Goal: Information Seeking & Learning: Find specific page/section

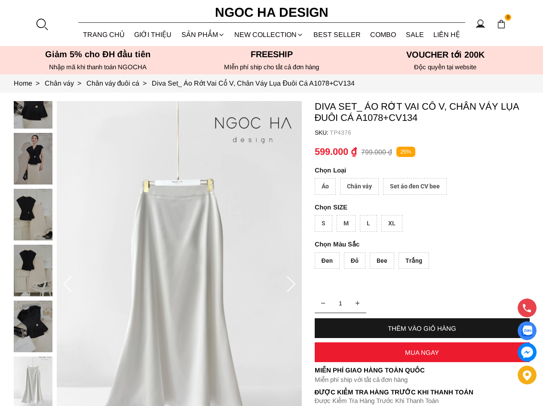
click at [47, 26] on div at bounding box center [41, 24] width 13 height 13
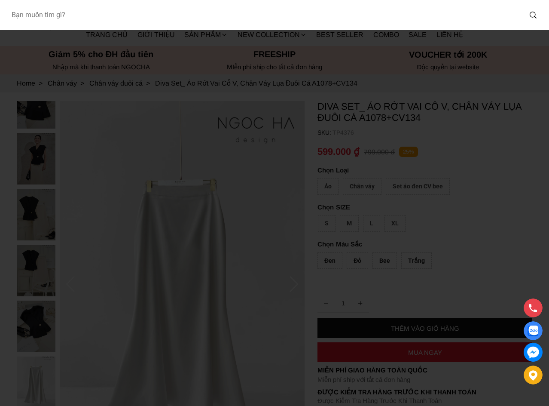
click at [110, 15] on input "Input search Bạn muốn tìm gì?" at bounding box center [263, 15] width 518 height 20
paste input "A990+CV121"
type input "A990+CV121"
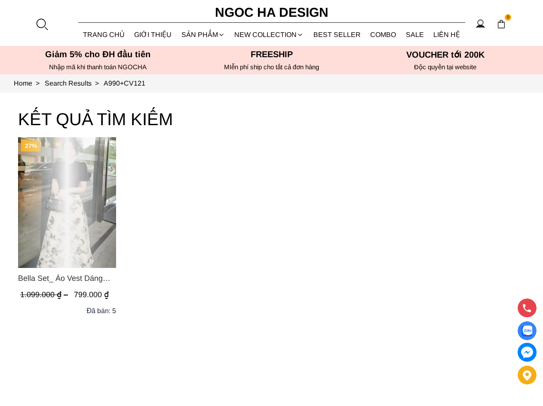
click at [70, 280] on span "Bella Set_ Áo Vest Dáng Lửng Cúc Đồng, Chân Váy Họa Tiết Bướm A990+CV121" at bounding box center [67, 278] width 98 height 12
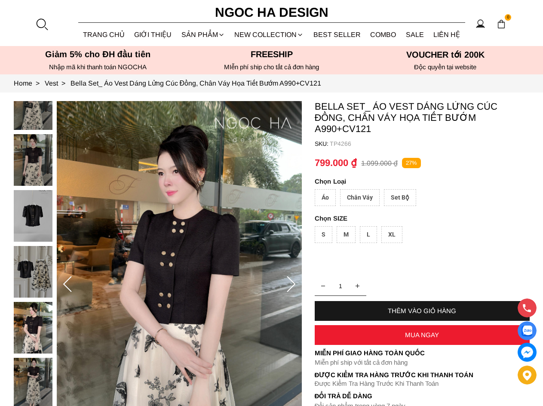
click at [320, 107] on p "Bella Set_ Áo Vest Dáng Lửng Cúc Đồng, Chân Váy Họa Tiết Bướm A990+CV121" at bounding box center [422, 118] width 215 height 34
click at [362, 107] on p "Bella Set_ Áo Vest Dáng Lửng Cúc Đồng, Chân Váy Họa Tiết Bướm A990+CV121" at bounding box center [422, 118] width 215 height 34
drag, startPoint x: 364, startPoint y: 107, endPoint x: 317, endPoint y: 107, distance: 47.3
click at [317, 107] on p "Bella Set_ Áo Vest Dáng Lửng Cúc Đồng, Chân Váy Họa Tiết Bướm A990+CV121" at bounding box center [422, 118] width 215 height 34
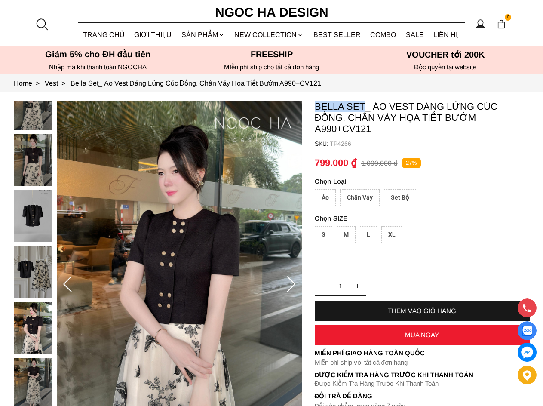
copy p "Bella Set"
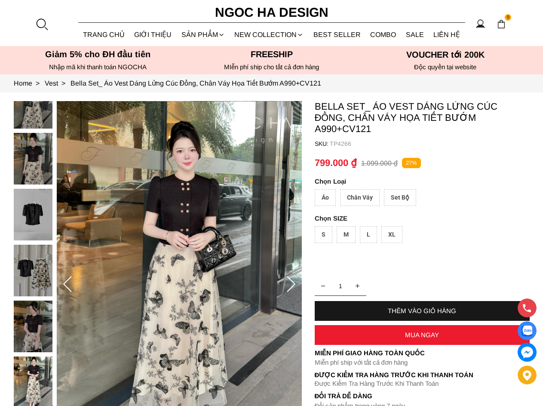
click at [43, 20] on div at bounding box center [41, 24] width 13 height 13
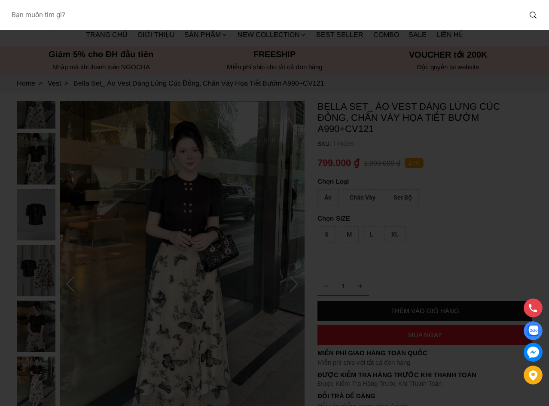
click at [130, 20] on input "Input search Bạn muốn tìm gì?" at bounding box center [263, 15] width 518 height 20
paste input "\A922+Q007"
click at [15, 15] on input "\A922+Q007" at bounding box center [257, 15] width 507 height 20
type input "A922+Q007"
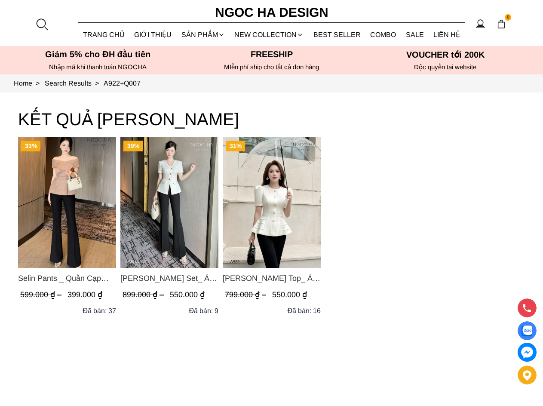
click at [235, 279] on span "Ellie Top_ Áo Cổ Tròn Tùng May Gân Nổi Màu Kem A922" at bounding box center [272, 278] width 98 height 12
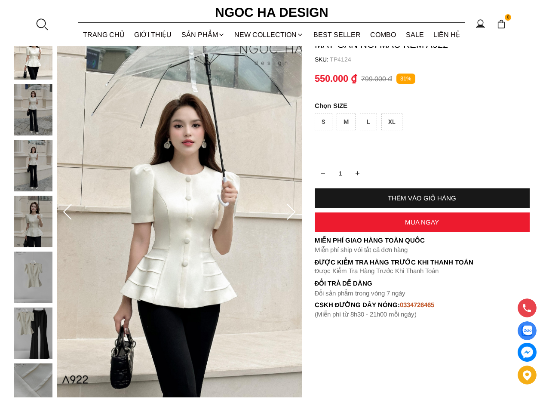
scroll to position [287, 0]
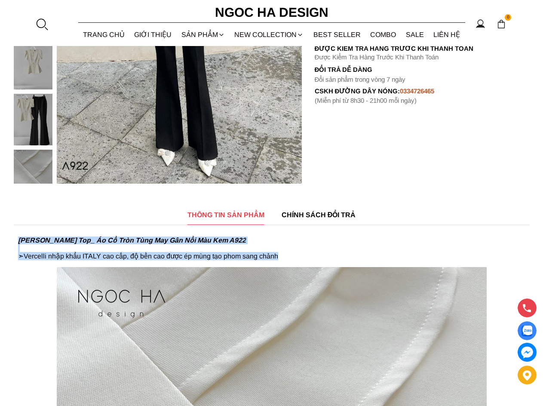
drag, startPoint x: 293, startPoint y: 214, endPoint x: 13, endPoint y: 195, distance: 280.9
copy p "Ellie Top_ Áo Cổ Tròn Tùng May Gân Nổi Màu Kem A922 ➣Vercelli nhập khẩu ITALY c…"
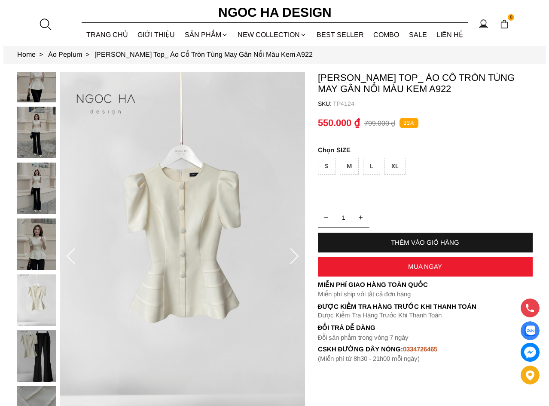
scroll to position [0, 0]
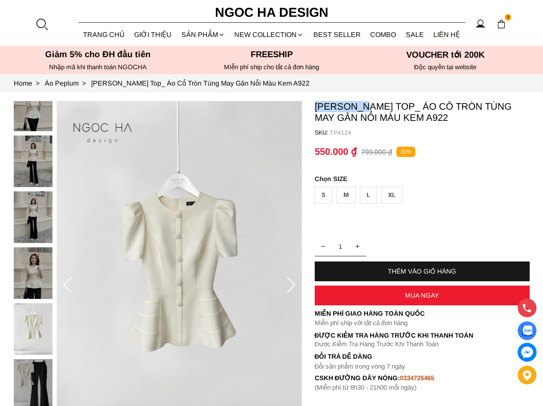
drag, startPoint x: 363, startPoint y: 104, endPoint x: 316, endPoint y: 109, distance: 47.5
click at [316, 109] on p "Ellie Top_ Áo Cổ Tròn Tùng May Gân Nổi Màu Kem A922" at bounding box center [422, 112] width 215 height 22
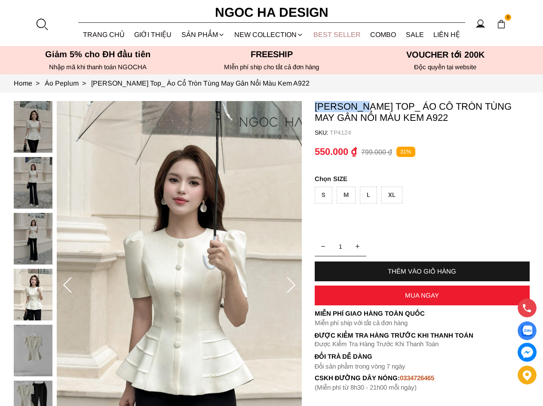
copy p "Ellie Top"
click at [49, 27] on section "0 Trang chủ Giới thiệu Sản phẩm Áo Áo thun Áo sơ mi Áo Peplum Áo lụa Áo len Quầ…" at bounding box center [271, 23] width 543 height 46
click at [48, 27] on div at bounding box center [41, 24] width 13 height 13
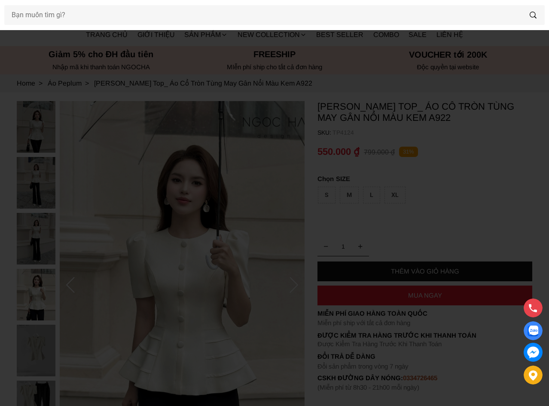
click at [110, 25] on div at bounding box center [274, 15] width 549 height 30
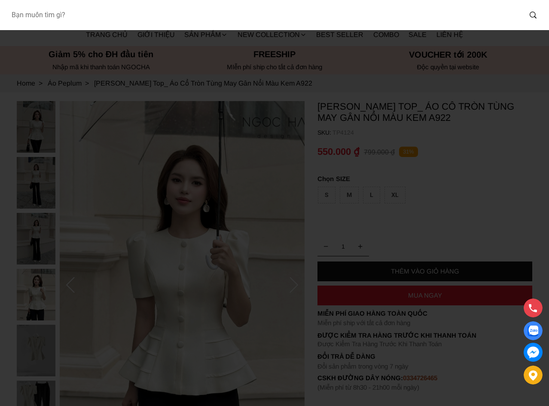
click at [110, 11] on input "Input search Bạn muốn tìm gì?" at bounding box center [263, 15] width 518 height 20
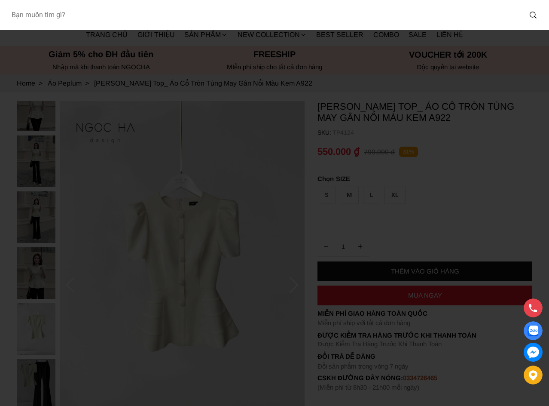
paste input "Q007"
type input "Q007"
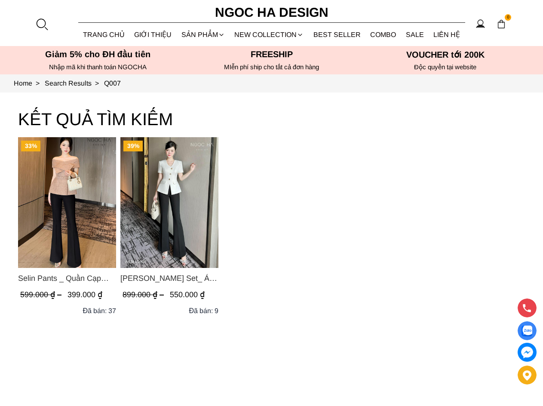
click at [77, 283] on span "Selin Pants _ Quần Cạp Cao Xếp Ly Giữa 2 màu Đen, Cam - Q007" at bounding box center [67, 278] width 98 height 12
click at [44, 24] on div at bounding box center [41, 24] width 13 height 13
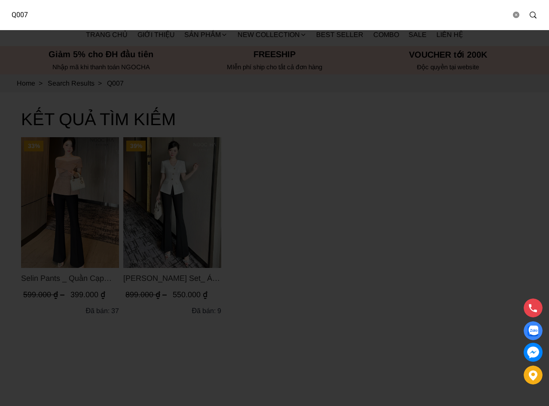
drag, startPoint x: 83, startPoint y: 15, endPoint x: 13, endPoint y: 14, distance: 69.6
click at [0, 14] on html "Q007 0 Trang chủ Giới thiệu Sản phẩm Áo Áo thun Áo sơ mi Áo Peplum Áo lụa Áo le…" at bounding box center [274, 306] width 549 height 612
type input "a956"
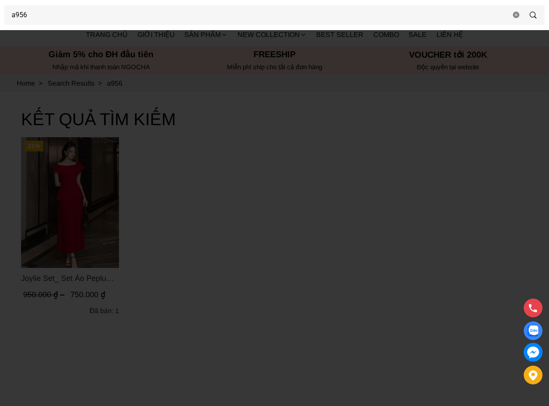
click at [184, 192] on div at bounding box center [274, 203] width 549 height 406
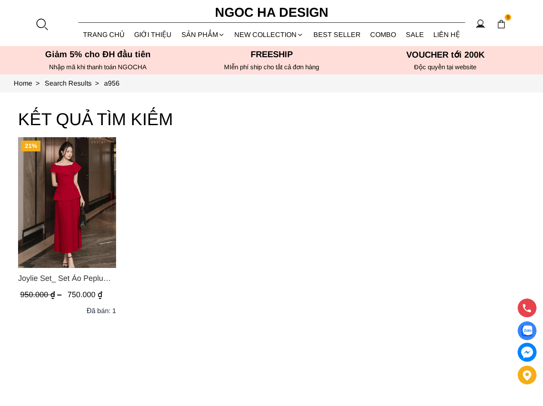
click at [89, 196] on img "Product image - Joylie Set_ Set Áo Peplum Vai Lệch, Chân Váy Dập Ly Màu Đỏ A956…" at bounding box center [67, 202] width 98 height 131
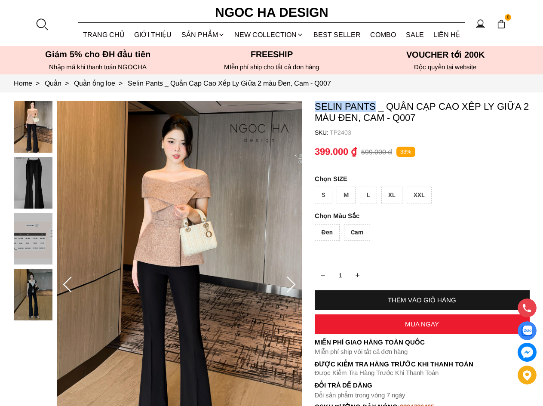
drag, startPoint x: 375, startPoint y: 107, endPoint x: 317, endPoint y: 107, distance: 58.0
click at [317, 107] on p "Selin Pants _ Quần Cạp Cao Xếp Ly Giữa 2 màu Đen, Cam - Q007" at bounding box center [422, 112] width 215 height 22
copy p "Selin Pants"
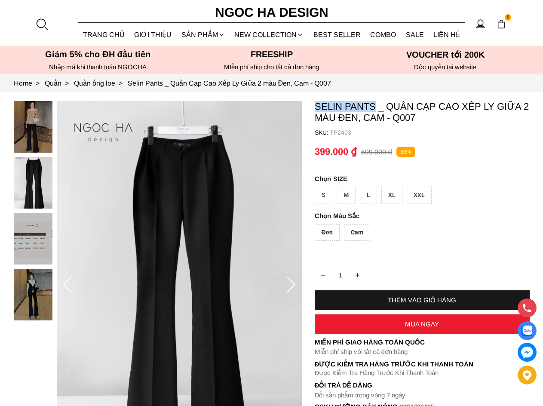
copy p "Selin Pants"
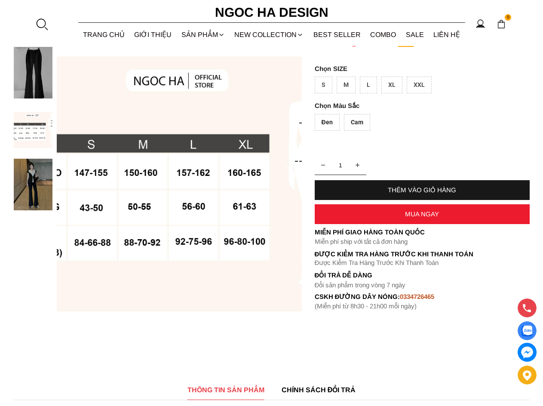
scroll to position [287, 0]
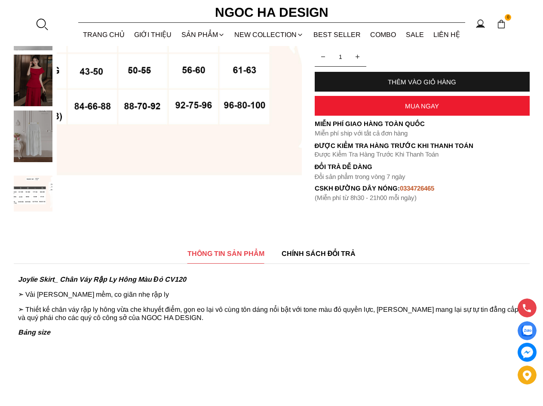
scroll to position [430, 0]
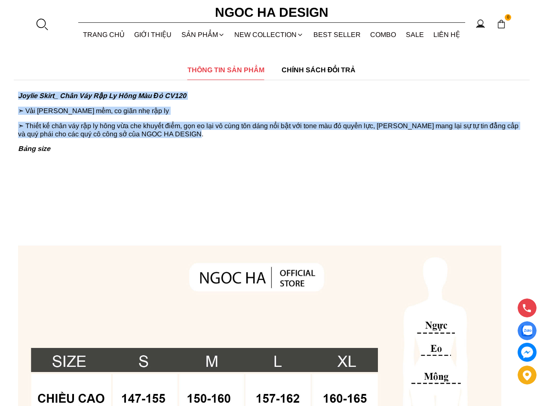
drag, startPoint x: 187, startPoint y: 137, endPoint x: 14, endPoint y: 95, distance: 178.3
copy div "Joylie Skirt_ Chân Váy Rập Ly Hông Màu Đỏ CV120 ➣ Vải Luciano mềm, co giãn nhẹ …"
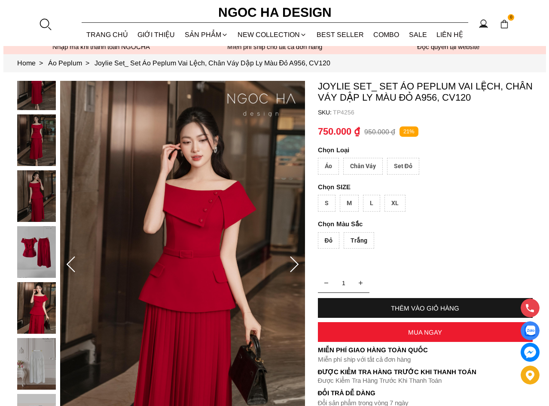
scroll to position [0, 0]
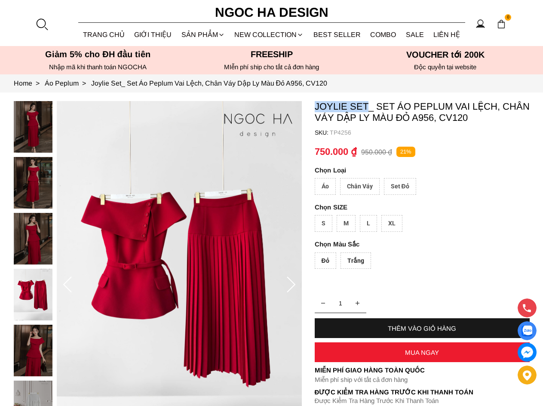
drag, startPoint x: 368, startPoint y: 108, endPoint x: 316, endPoint y: 112, distance: 51.7
click at [316, 112] on p "Joylie Set_ Set Áo Peplum Vai Lệch, Chân Váy Dập Ly Màu Đỏ A956, CV120" at bounding box center [422, 112] width 215 height 22
copy p "Joylie Set"
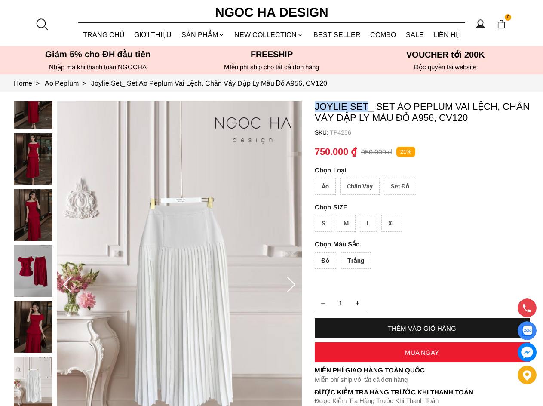
copy p "Joylie Set"
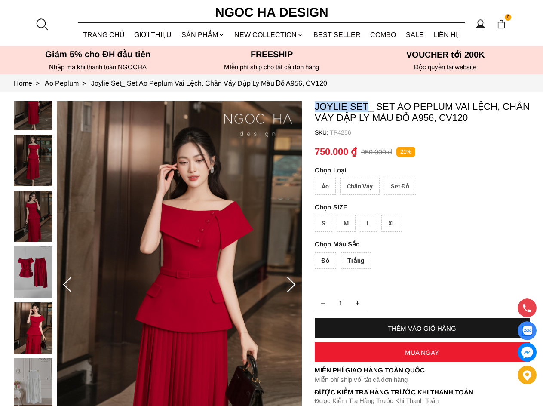
copy p "Joylie Set"
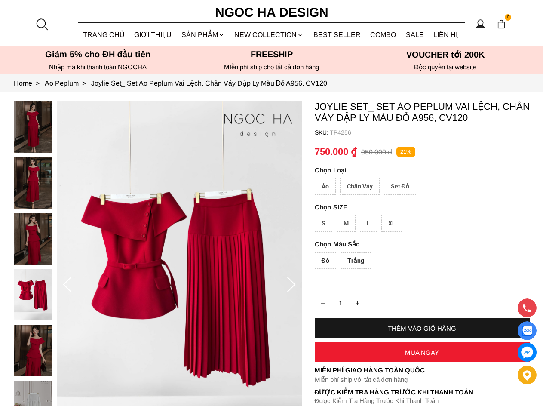
click at [42, 25] on div at bounding box center [41, 24] width 13 height 13
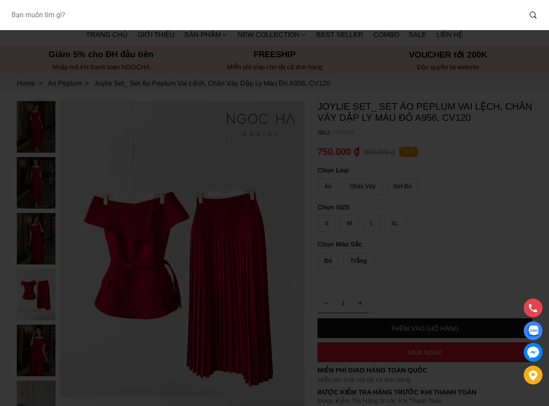
click at [110, 11] on input "Input search Bạn muốn tìm gì?" at bounding box center [263, 15] width 518 height 20
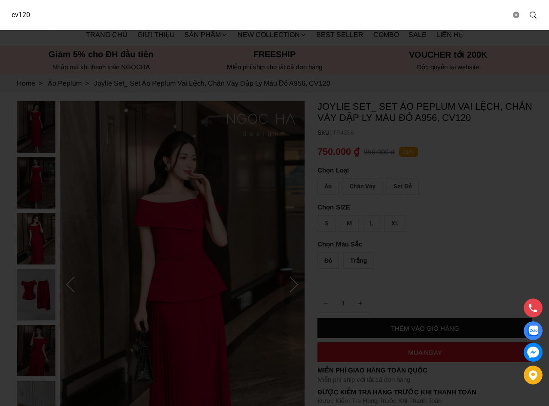
type input "cv120"
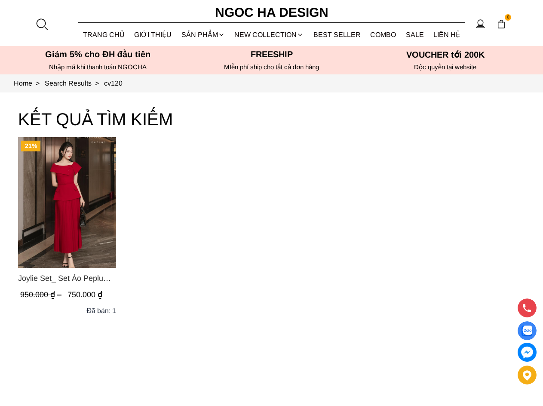
click at [50, 277] on span "Joylie Set_ Set Áo Peplum Vai Lệch, Chân Váy Dập Ly Màu Đỏ A956, CV120" at bounding box center [67, 278] width 98 height 12
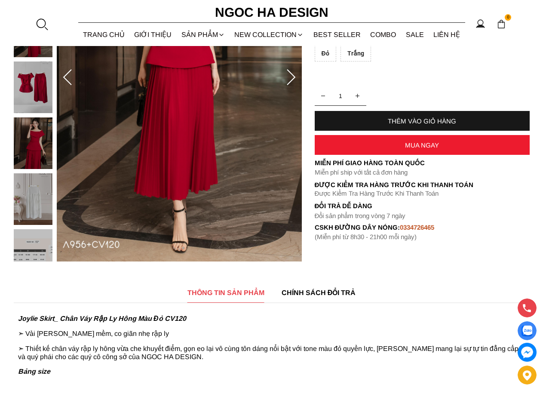
scroll to position [287, 0]
